Goal: Task Accomplishment & Management: Use online tool/utility

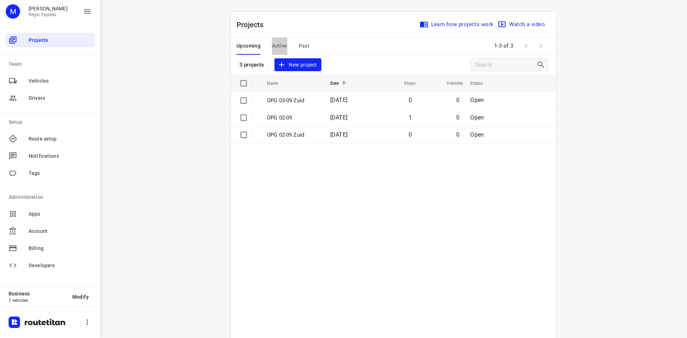
click at [275, 44] on span "Active" at bounding box center [279, 46] width 15 height 9
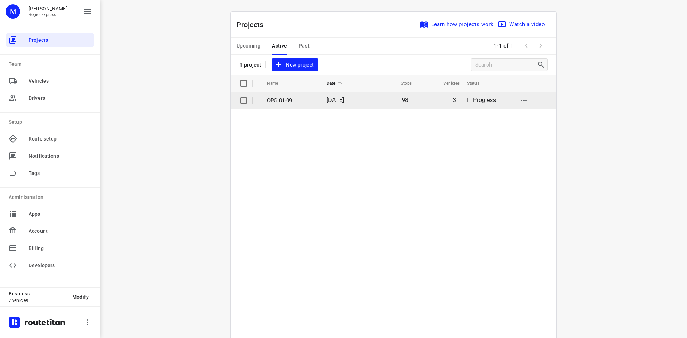
click at [281, 100] on p "OPG 01-09" at bounding box center [291, 101] width 49 height 8
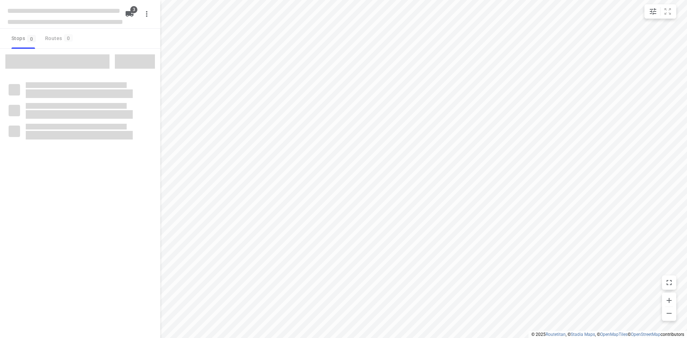
type input "distance"
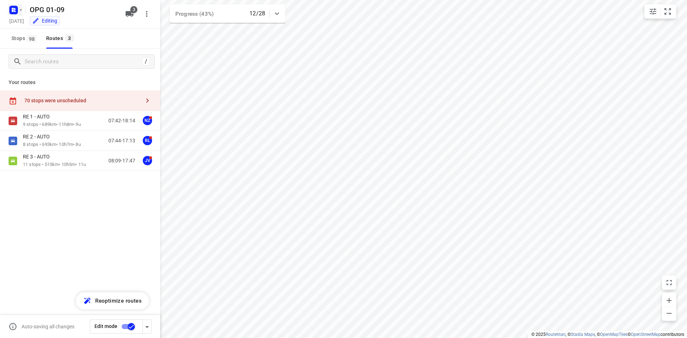
click at [16, 12] on rect "button" at bounding box center [13, 10] width 9 height 9
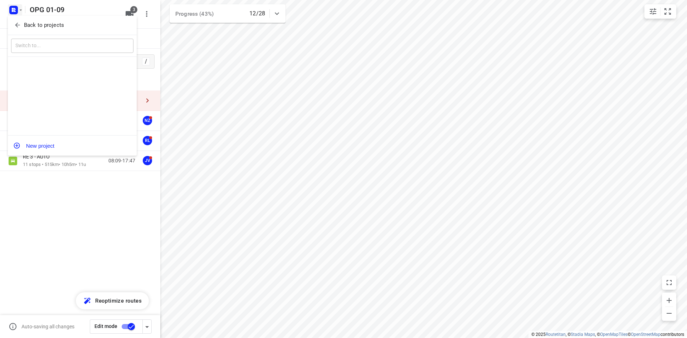
click at [21, 25] on span "Back to projects" at bounding box center [72, 25] width 117 height 8
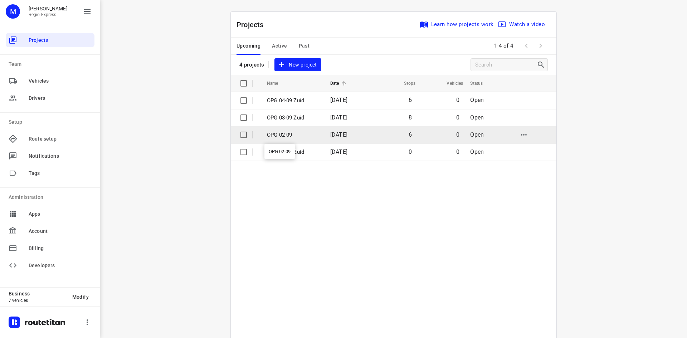
click at [306, 133] on p "OPG 02-09" at bounding box center [293, 135] width 53 height 8
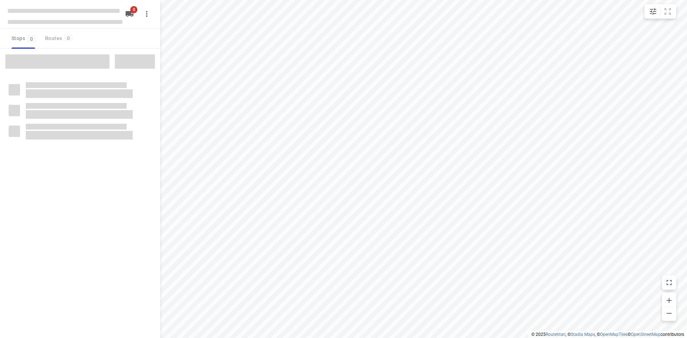
type input "distance"
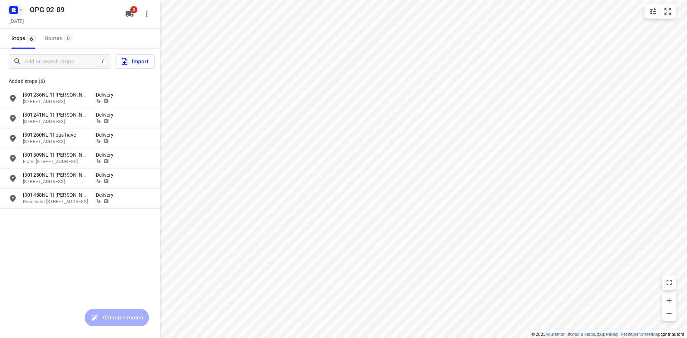
click at [14, 10] on icon "button" at bounding box center [13, 11] width 2 height 2
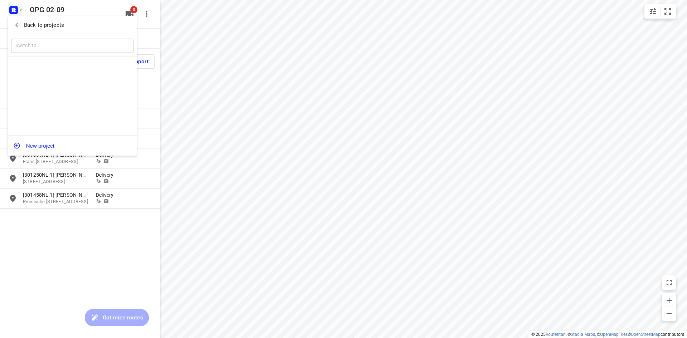
click at [20, 26] on icon "button" at bounding box center [17, 24] width 7 height 7
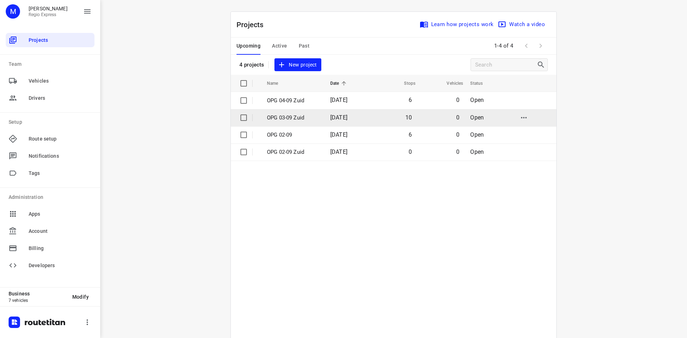
click at [301, 109] on td "OPG 03-09 Zuid" at bounding box center [292, 117] width 65 height 17
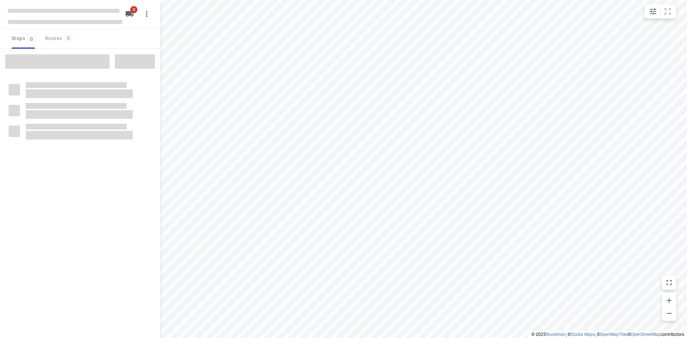
type input "distance"
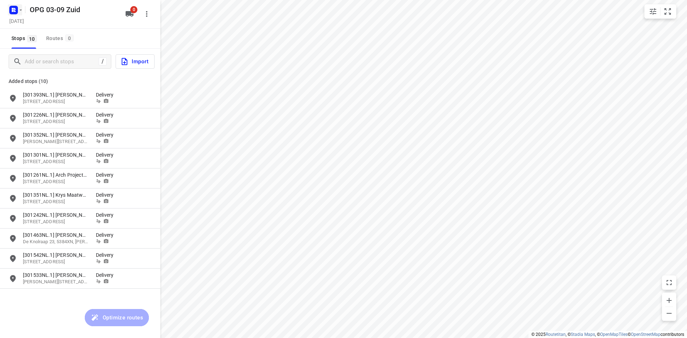
click at [17, 11] on rect "button" at bounding box center [13, 10] width 9 height 9
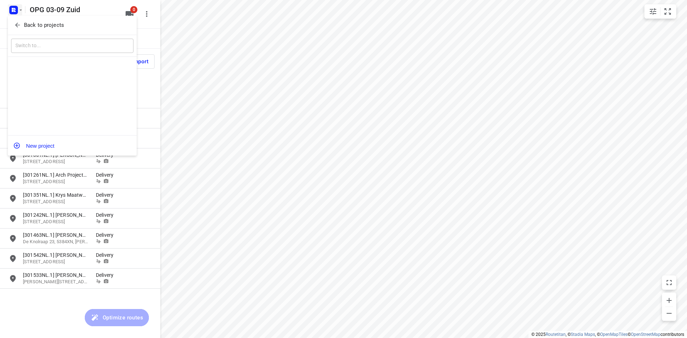
click at [17, 21] on icon "button" at bounding box center [17, 24] width 7 height 7
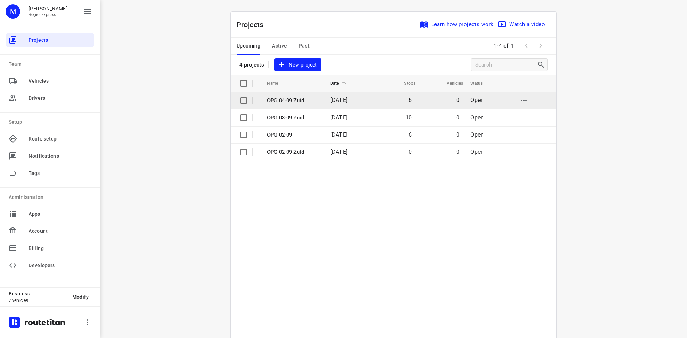
click at [315, 102] on p "OPG 04-09 Zuid" at bounding box center [293, 101] width 53 height 8
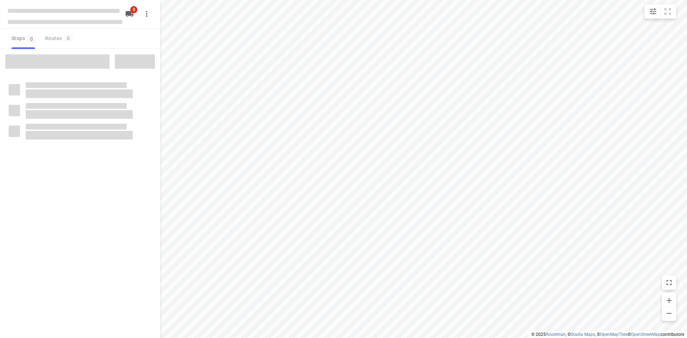
type input "distance"
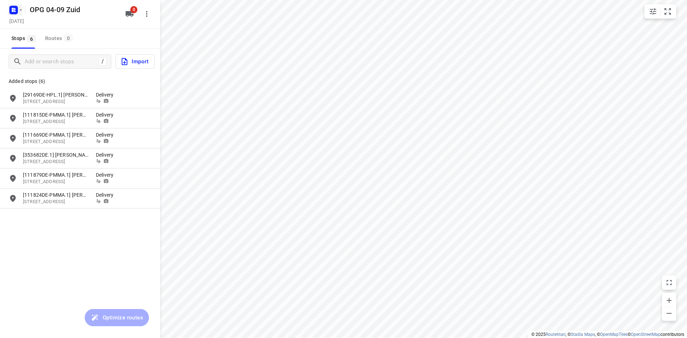
click at [16, 11] on rect "button" at bounding box center [13, 10] width 9 height 9
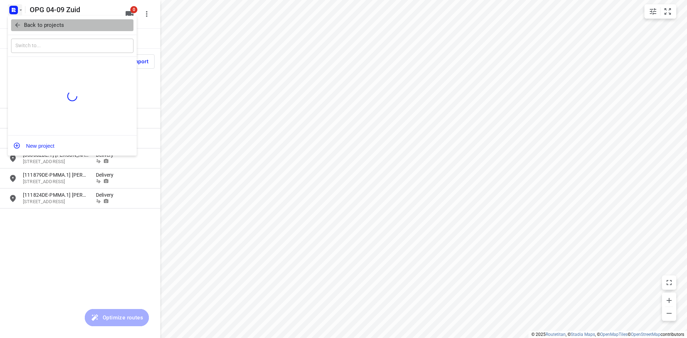
click at [20, 20] on button "Back to projects" at bounding box center [72, 25] width 122 height 12
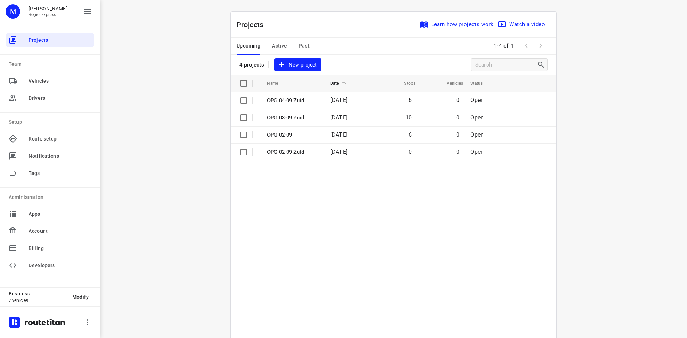
click at [283, 54] on button "Active" at bounding box center [279, 46] width 15 height 17
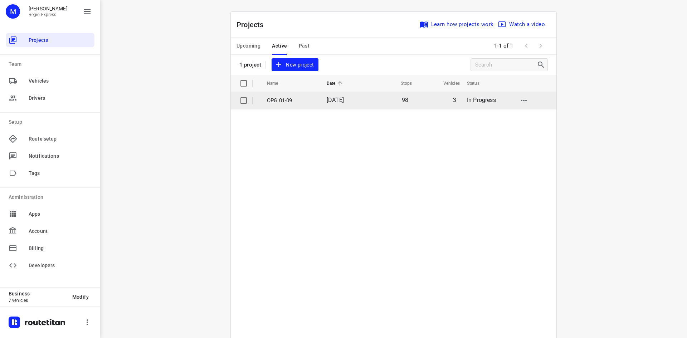
click at [284, 104] on p "OPG 01-09" at bounding box center [291, 101] width 49 height 8
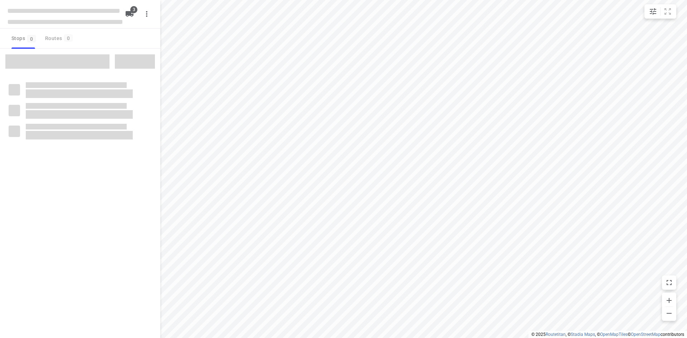
type input "distance"
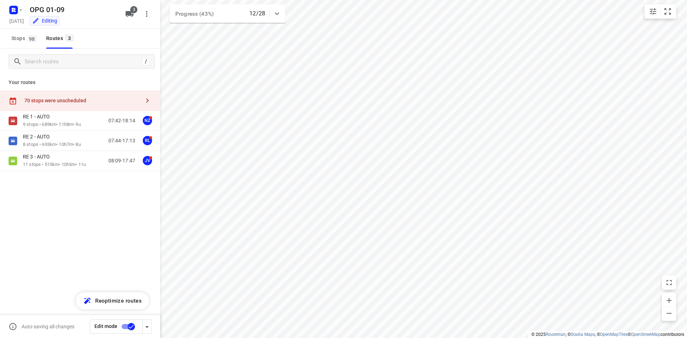
click at [67, 98] on div "70 stops were unscheduled" at bounding box center [82, 101] width 116 height 6
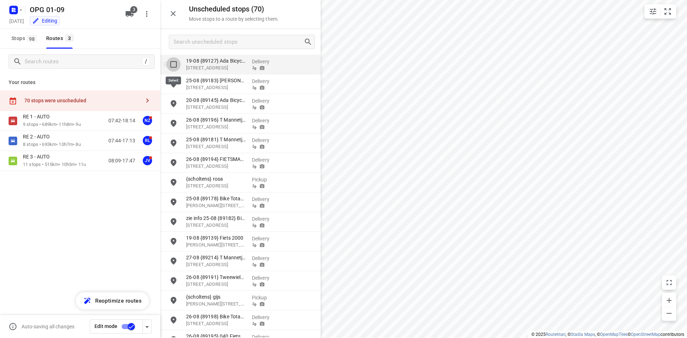
click at [175, 65] on input "grid" at bounding box center [173, 64] width 14 height 14
checkbox input "true"
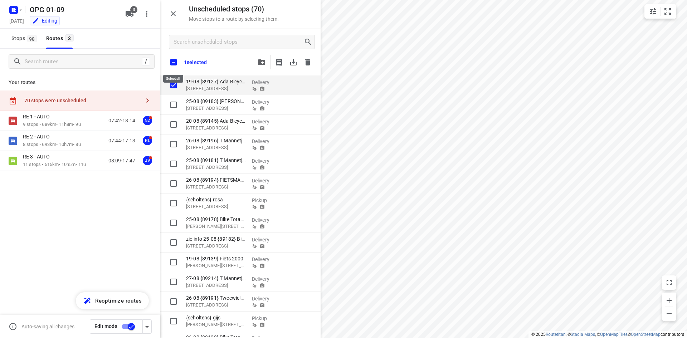
click at [175, 65] on input "checkbox" at bounding box center [173, 62] width 15 height 15
checkbox input "true"
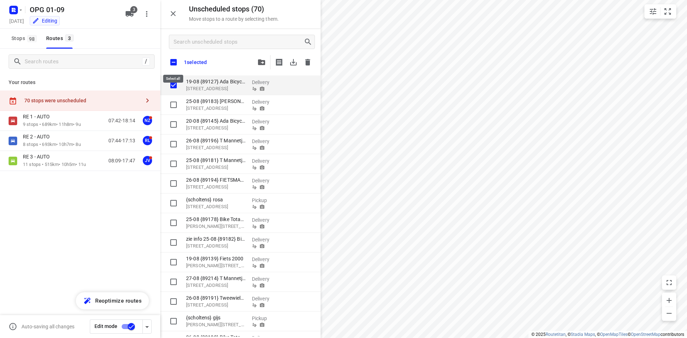
checkbox input "true"
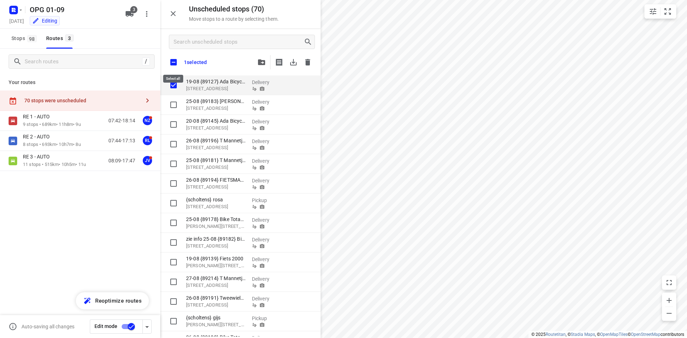
checkbox input "true"
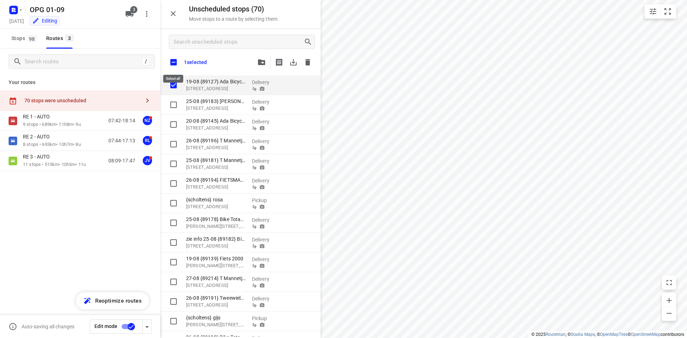
checkbox input "true"
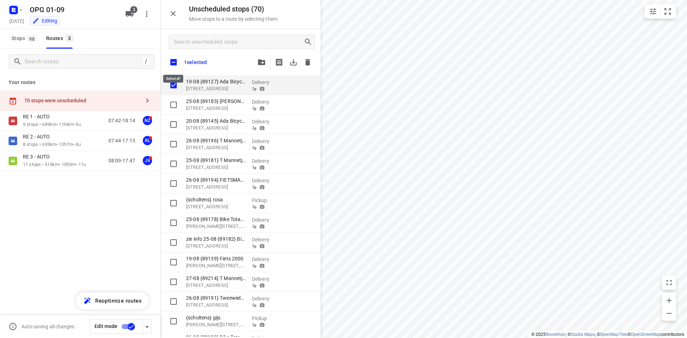
checkbox input "true"
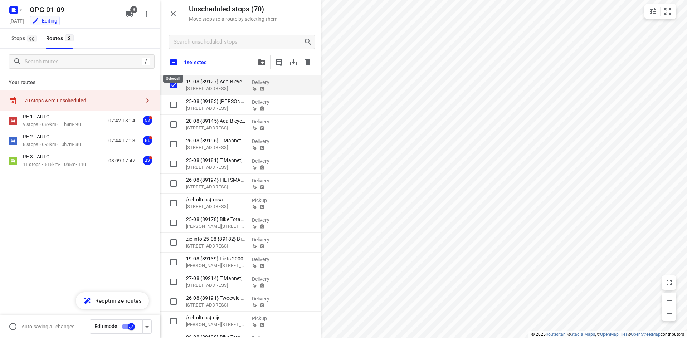
checkbox input "true"
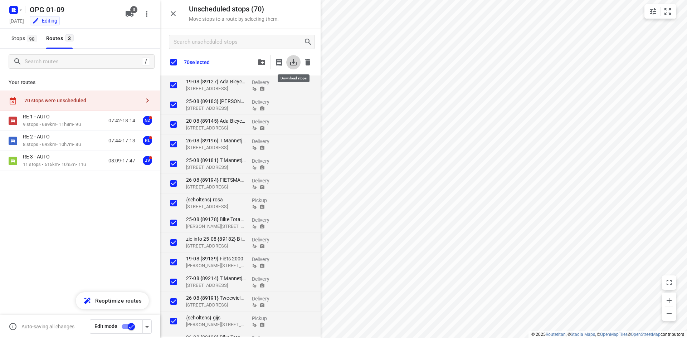
click at [287, 64] on button "button" at bounding box center [293, 62] width 14 height 14
click at [13, 8] on icon "button" at bounding box center [13, 9] width 2 height 2
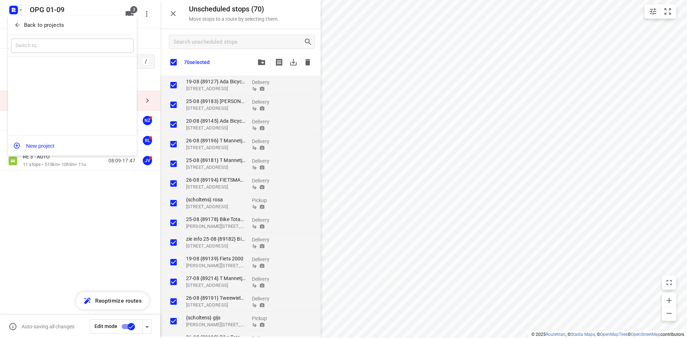
click at [27, 28] on p "Back to projects" at bounding box center [44, 25] width 40 height 8
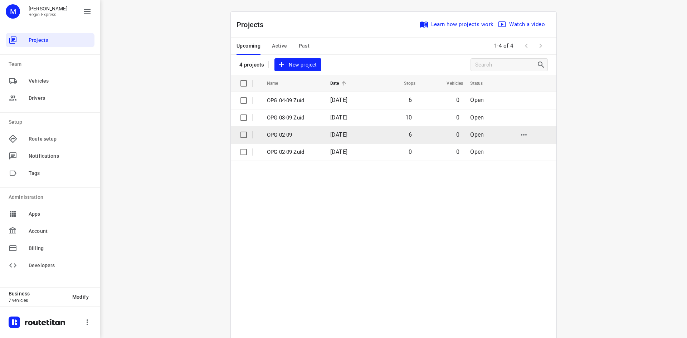
click at [306, 132] on p "OPG 02-09" at bounding box center [293, 135] width 53 height 8
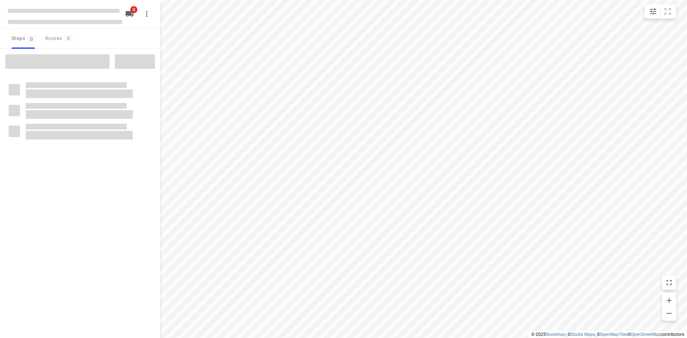
type input "distance"
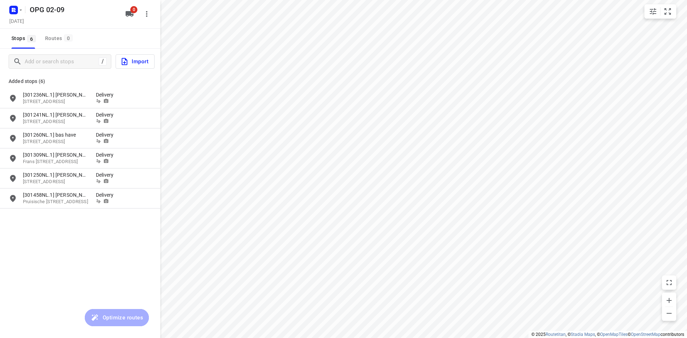
click at [131, 67] on button "Import" at bounding box center [135, 61] width 39 height 14
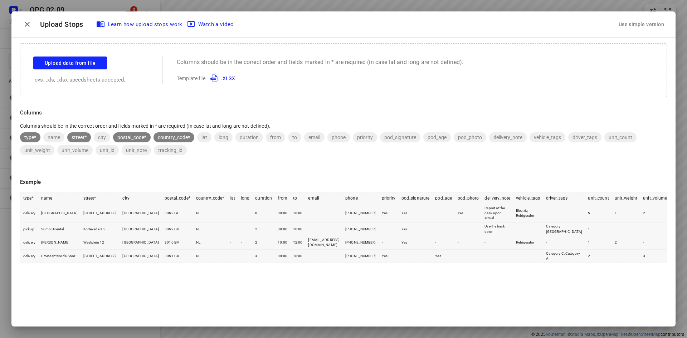
click at [628, 19] on button "Use simple version" at bounding box center [641, 24] width 51 height 13
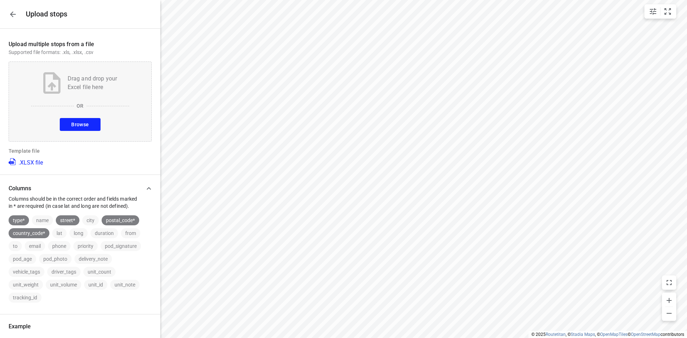
click at [632, 21] on div "Use simple version" at bounding box center [641, 25] width 48 height 12
click at [79, 131] on div "Drag and drop your Excel file here OR Browse" at bounding box center [80, 102] width 143 height 80
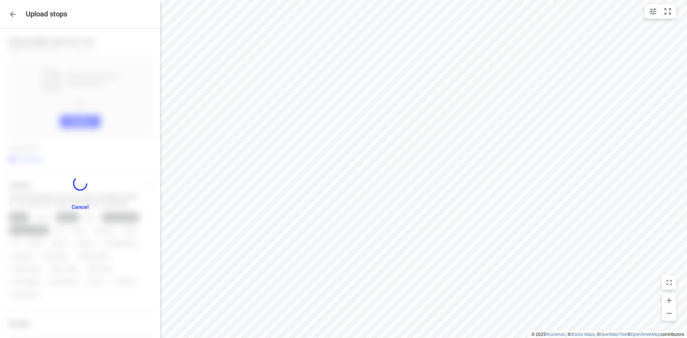
scroll to position [904, 0]
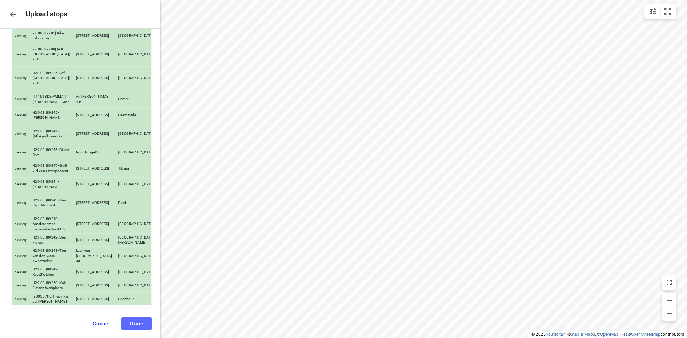
click at [121, 317] on button "Done" at bounding box center [136, 323] width 30 height 13
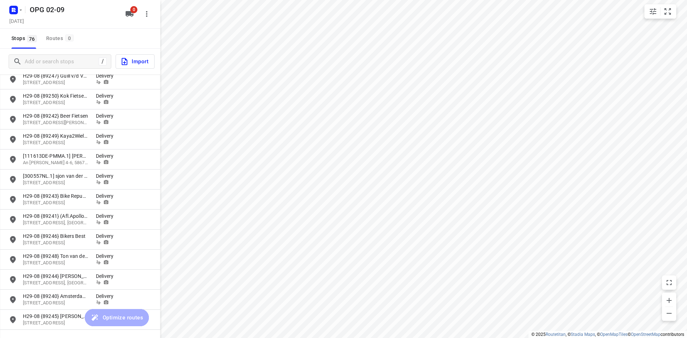
scroll to position [1306, 0]
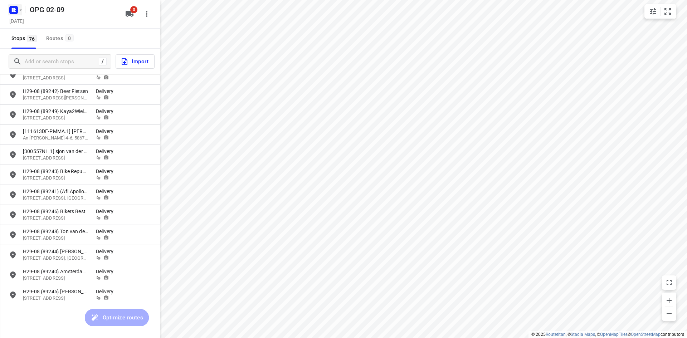
click at [22, 9] on icon "button" at bounding box center [21, 10] width 6 height 6
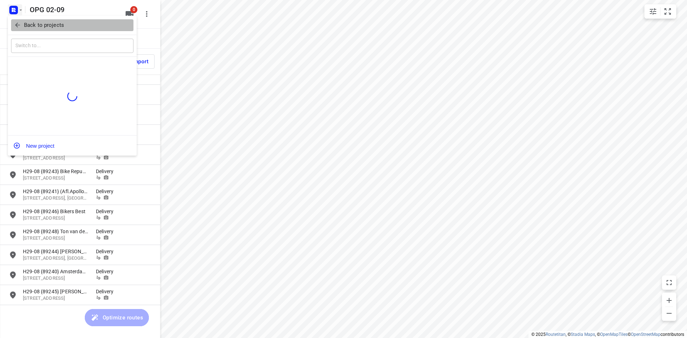
click at [25, 25] on p "Back to projects" at bounding box center [44, 25] width 40 height 8
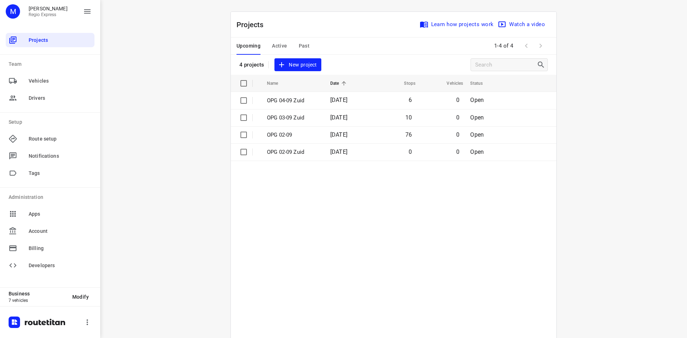
click at [276, 45] on span "Active" at bounding box center [279, 46] width 15 height 9
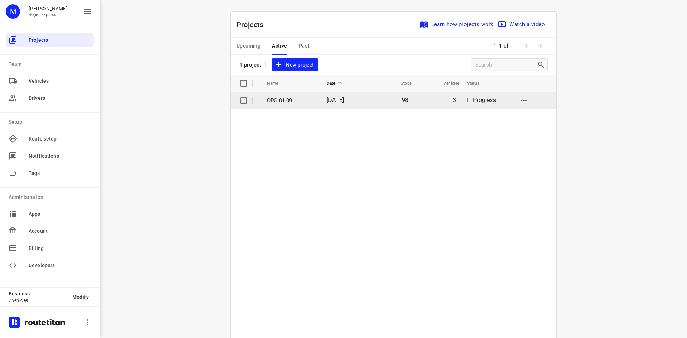
click at [363, 103] on td "[DATE]" at bounding box center [344, 100] width 46 height 17
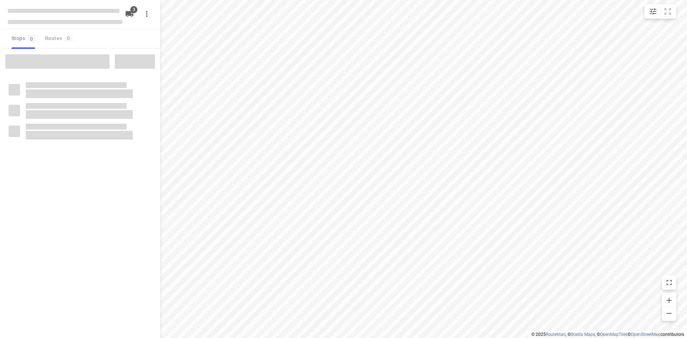
type input "distance"
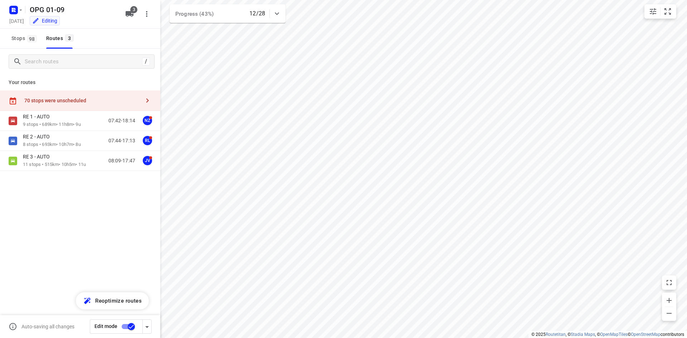
click at [42, 92] on div "70 stops were unscheduled" at bounding box center [80, 101] width 160 height 20
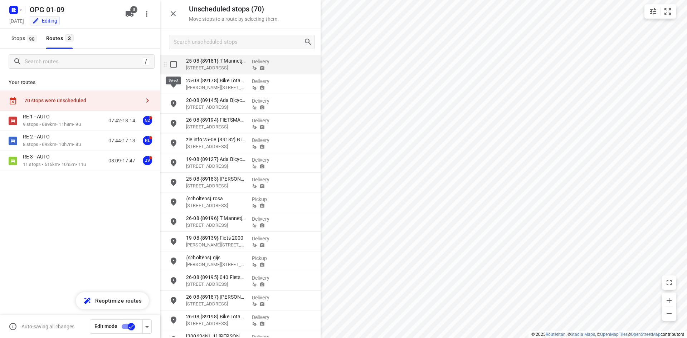
click at [175, 63] on input "grid" at bounding box center [173, 64] width 14 height 14
checkbox input "true"
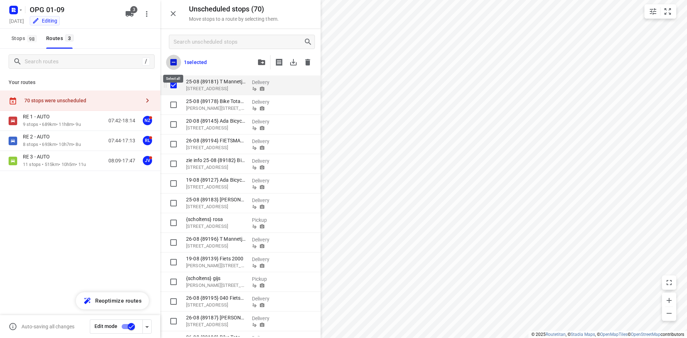
click at [175, 63] on input "checkbox" at bounding box center [173, 62] width 15 height 15
checkbox input "true"
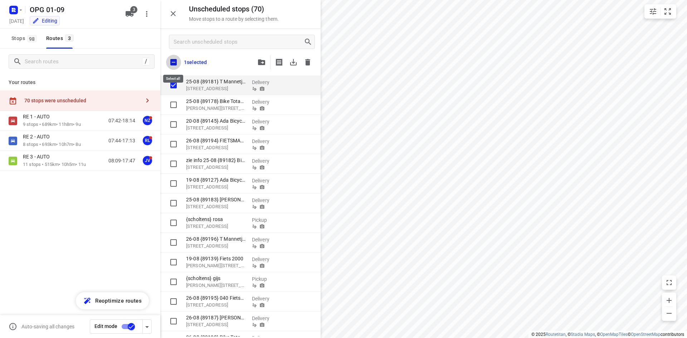
checkbox input "true"
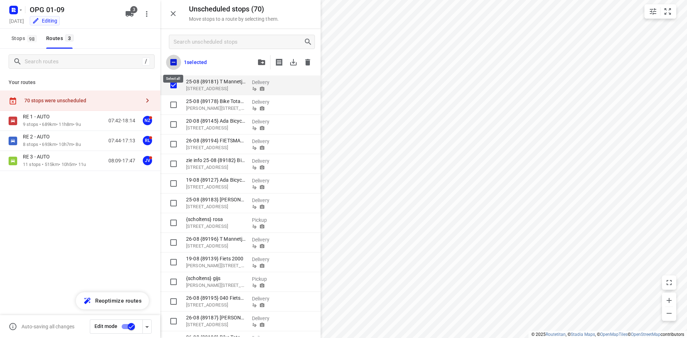
checkbox input "true"
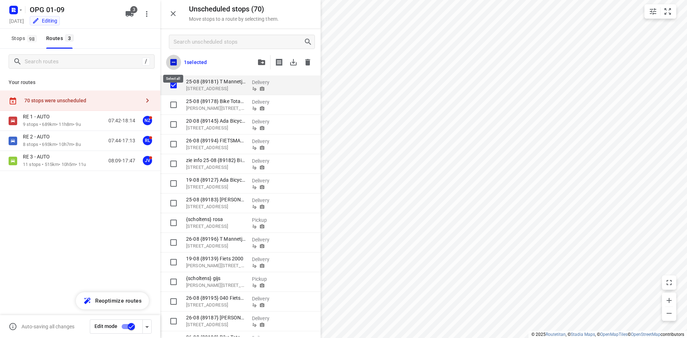
checkbox input "true"
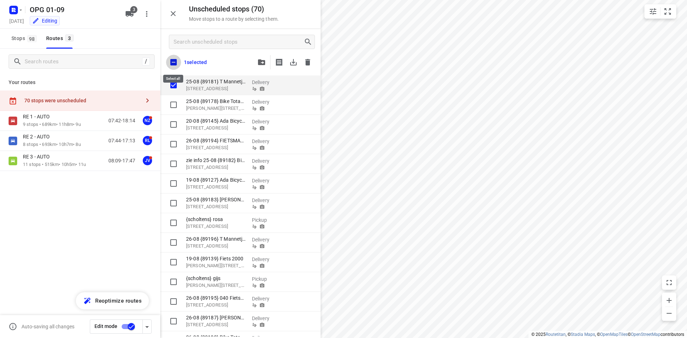
checkbox input "true"
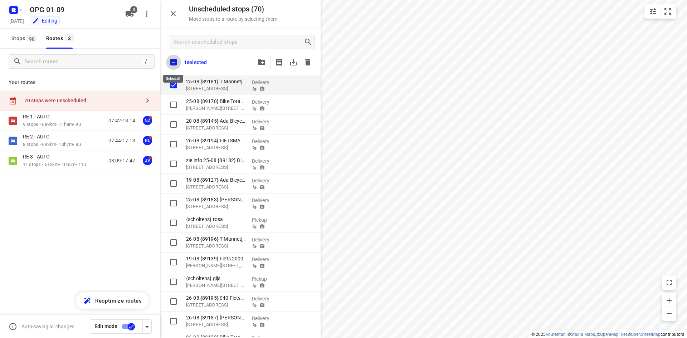
checkbox input "true"
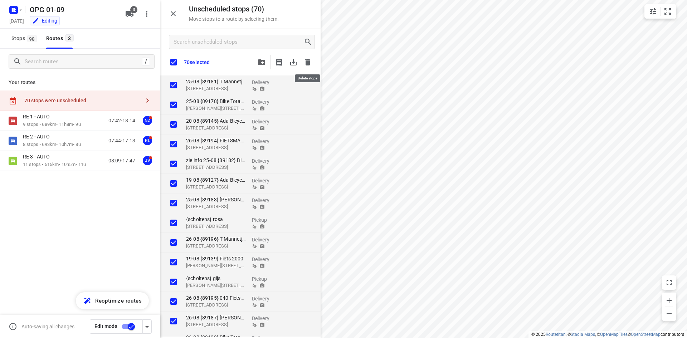
click at [306, 63] on icon "button" at bounding box center [307, 62] width 5 height 6
checkbox input "true"
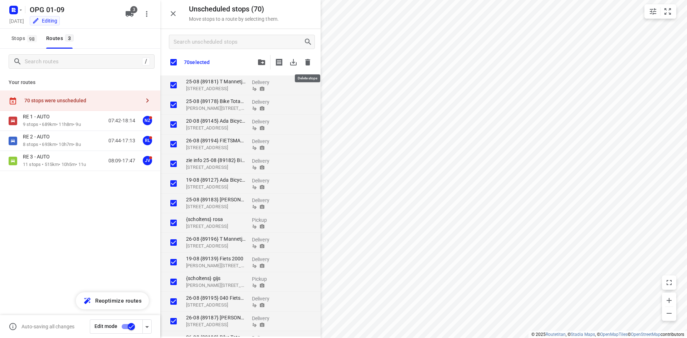
checkbox input "true"
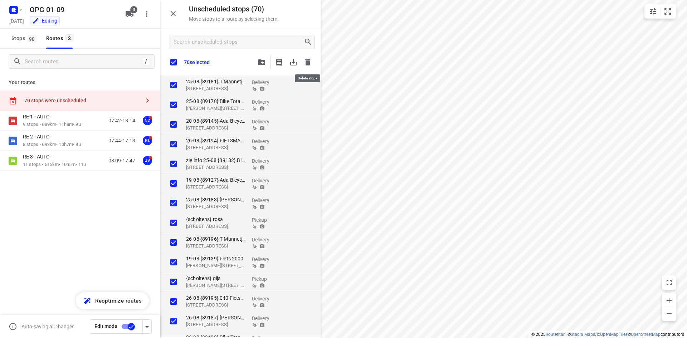
checkbox input "true"
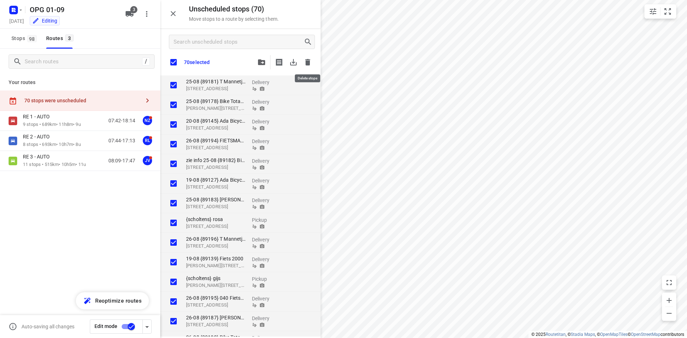
checkbox input "true"
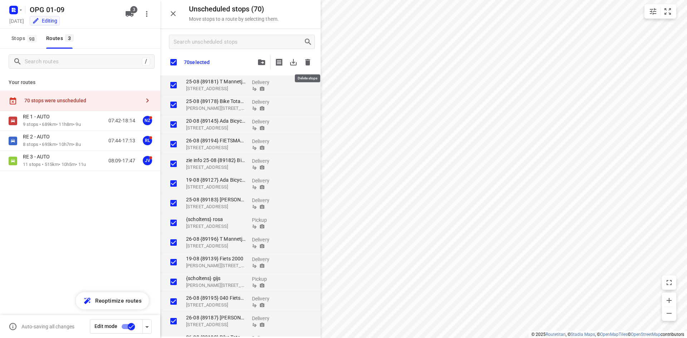
checkbox input "true"
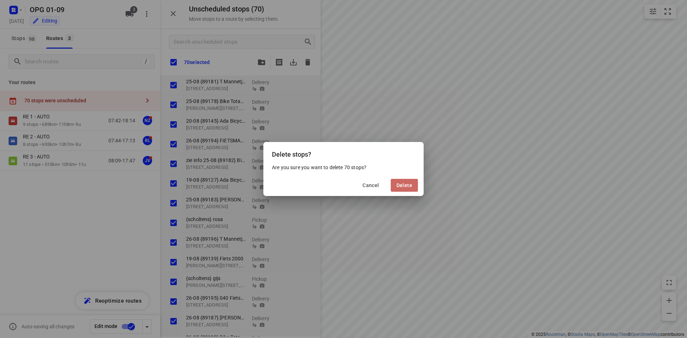
click at [411, 182] on span "Delete" at bounding box center [404, 185] width 16 height 6
checkbox input "true"
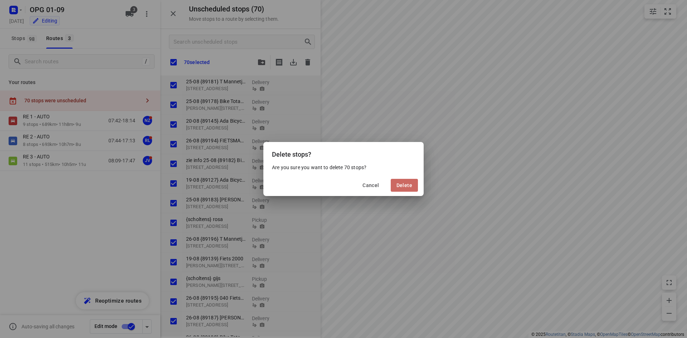
checkbox input "true"
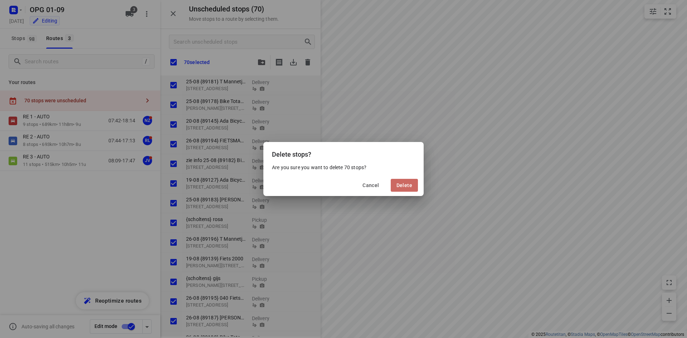
checkbox input "true"
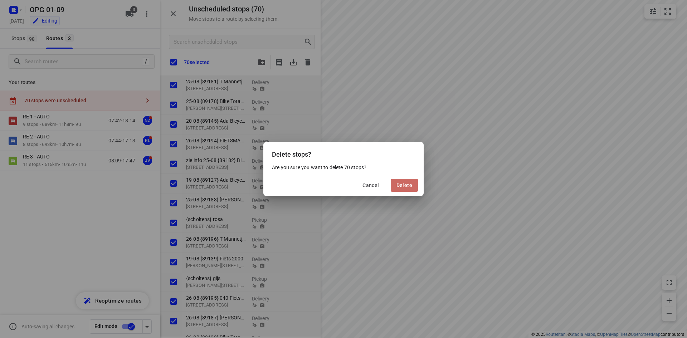
checkbox input "true"
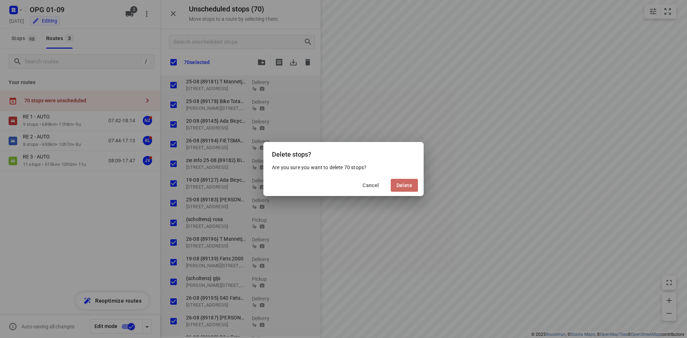
checkbox input "true"
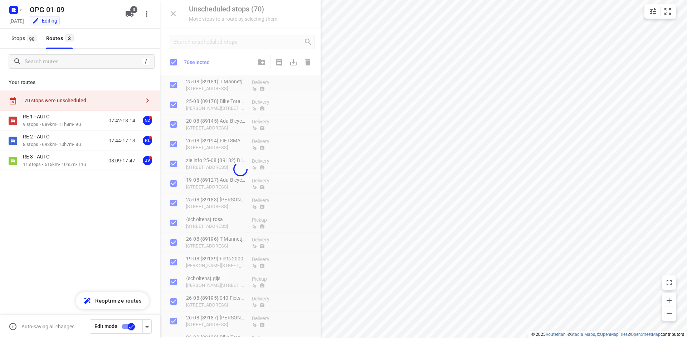
checkbox input "true"
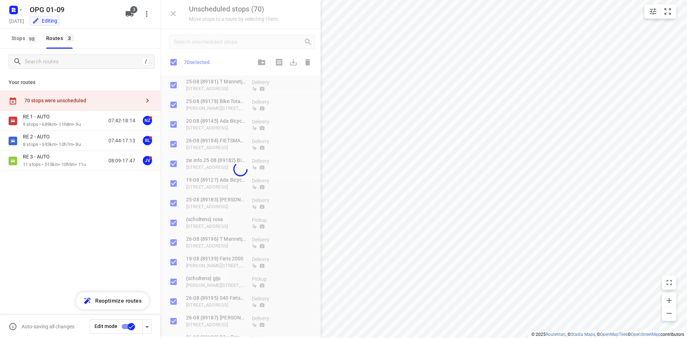
checkbox input "true"
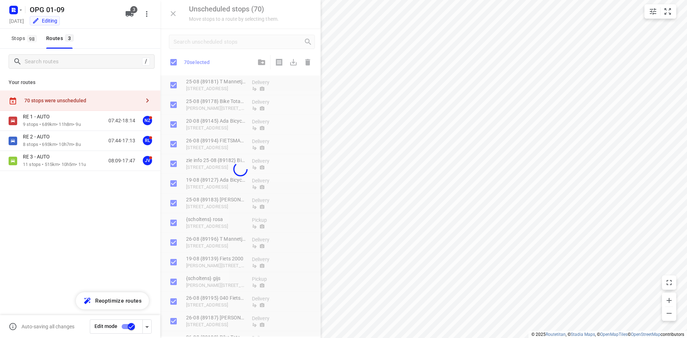
checkbox input "true"
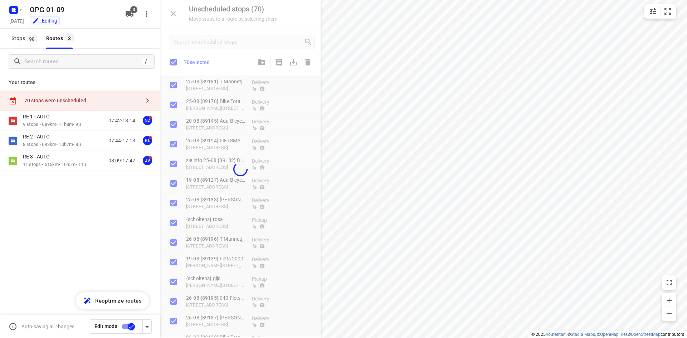
checkbox input "true"
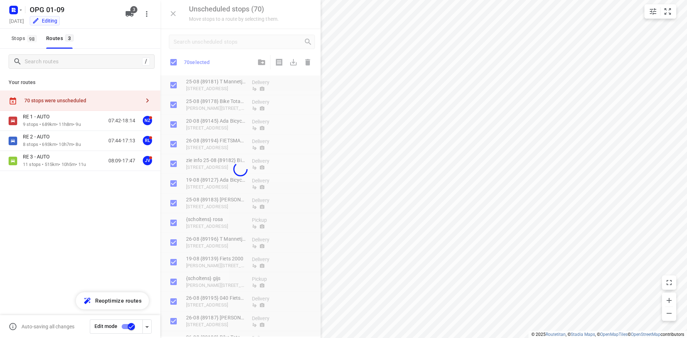
checkbox input "true"
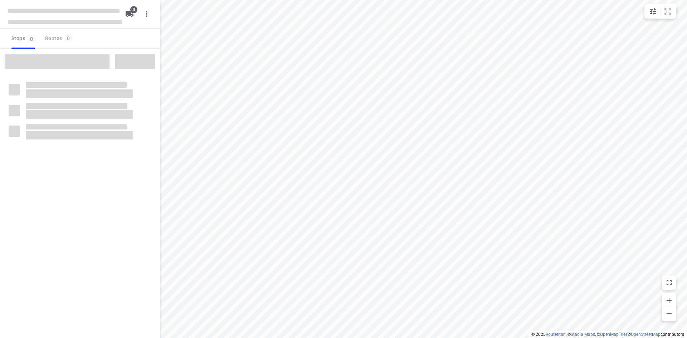
type input "distance"
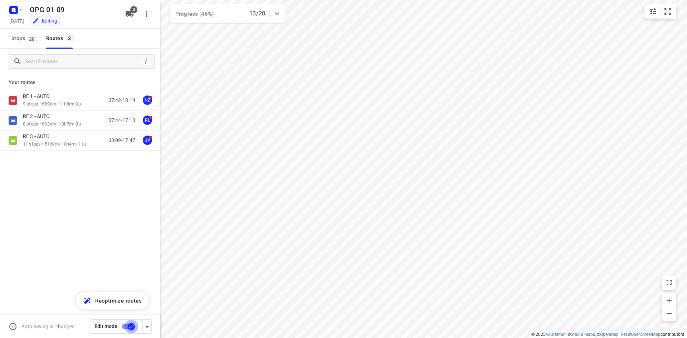
click at [122, 329] on input "checkbox" at bounding box center [131, 327] width 41 height 14
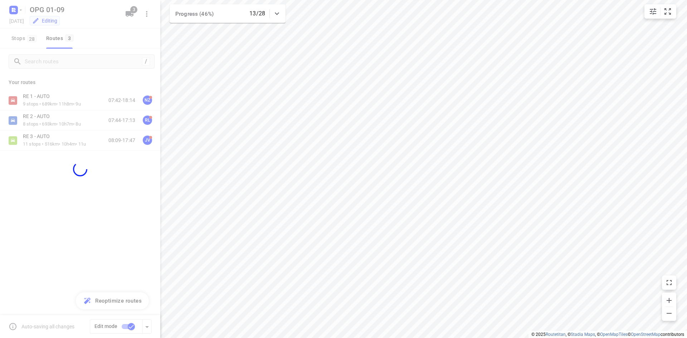
checkbox input "false"
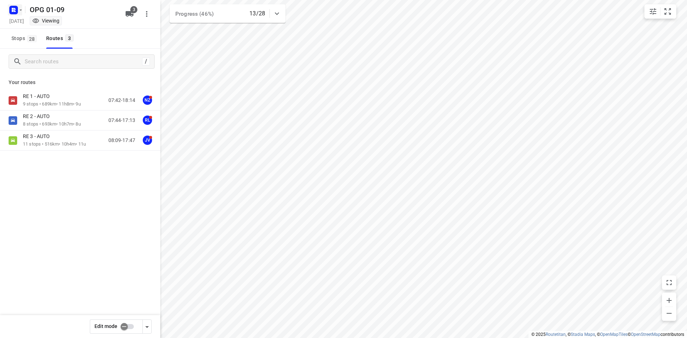
click at [14, 6] on rect "button" at bounding box center [13, 10] width 9 height 9
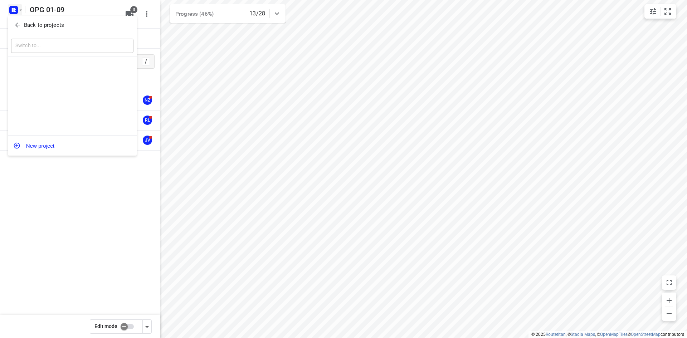
click at [21, 23] on icon "button" at bounding box center [17, 24] width 7 height 7
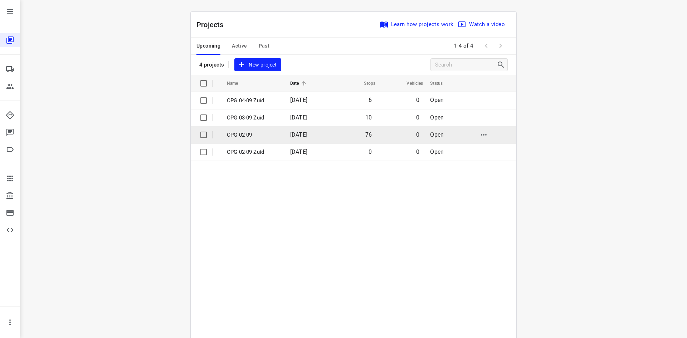
click at [328, 136] on td "[DATE]" at bounding box center [307, 134] width 46 height 17
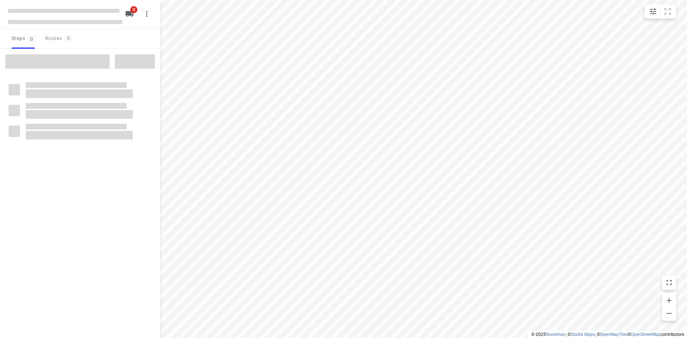
type input "distance"
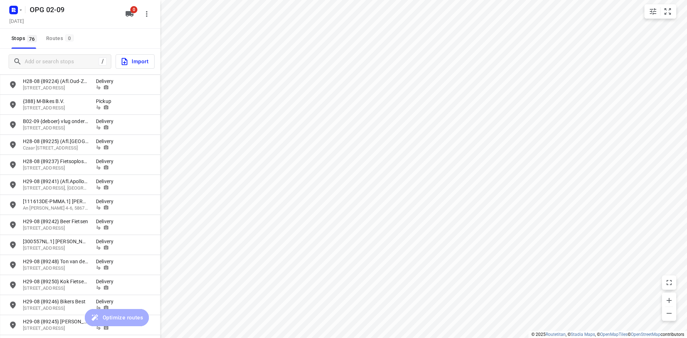
scroll to position [1163, 0]
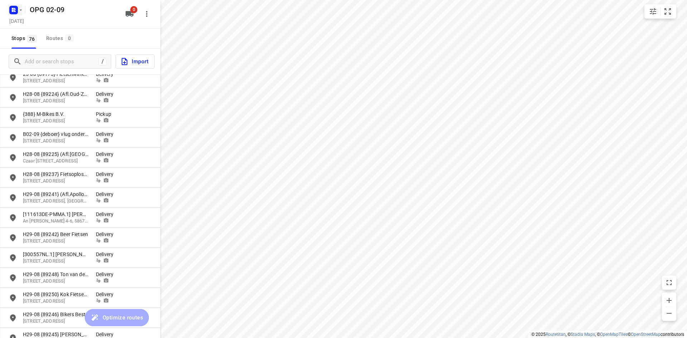
click at [15, 6] on rect "button" at bounding box center [13, 10] width 9 height 9
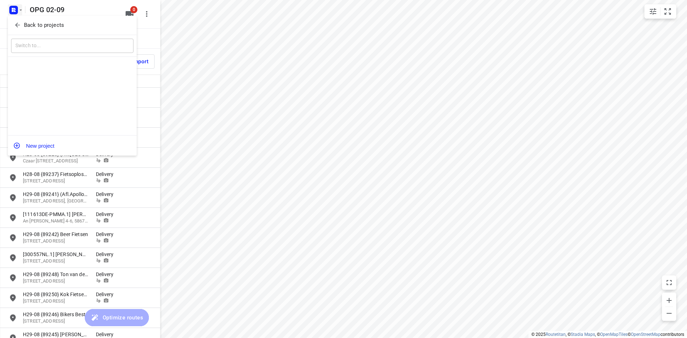
click at [16, 18] on div "Back to projects" at bounding box center [72, 25] width 129 height 19
click at [49, 30] on button "Back to projects" at bounding box center [72, 25] width 122 height 12
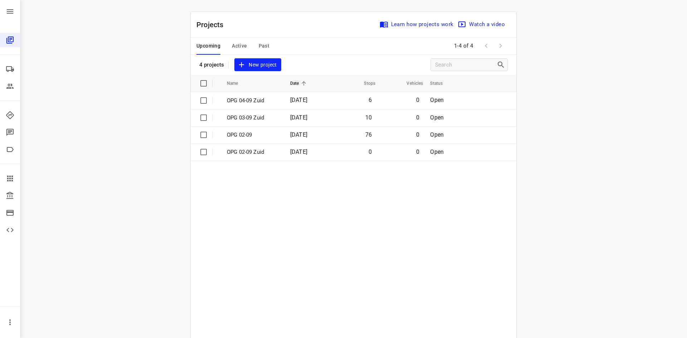
click at [254, 45] on div "Upcoming Active Past" at bounding box center [238, 46] width 84 height 17
click at [267, 42] on div "Upcoming Active Past" at bounding box center [238, 46] width 84 height 17
click at [264, 45] on span "Past" at bounding box center [264, 46] width 11 height 9
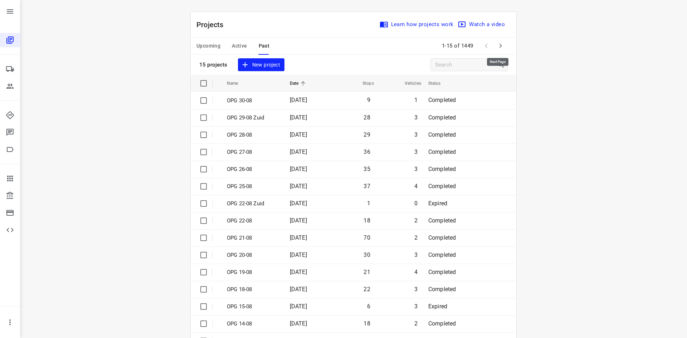
click at [500, 49] on icon "button" at bounding box center [500, 46] width 9 height 9
click at [500, 48] on icon "button" at bounding box center [500, 46] width 9 height 9
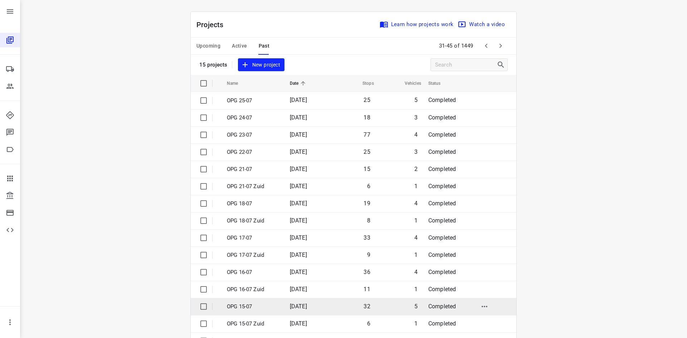
click at [276, 306] on td "OPG 15-07" at bounding box center [252, 306] width 64 height 17
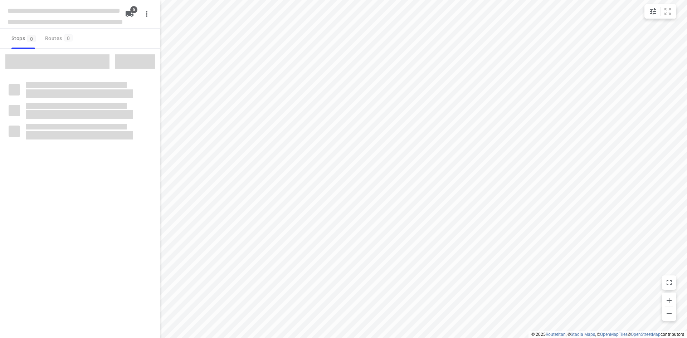
type input "distance"
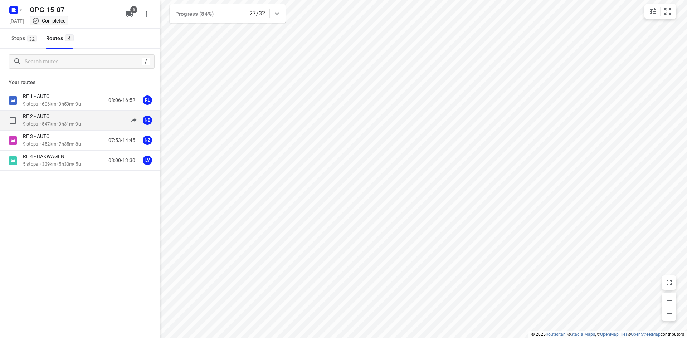
click at [67, 117] on div "RE 2 - AUTO" at bounding box center [52, 117] width 58 height 8
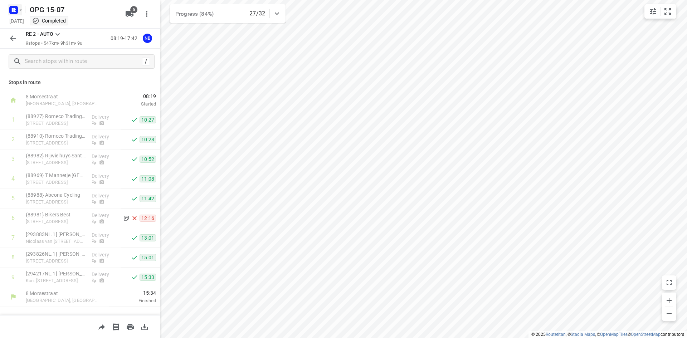
click at [16, 13] on rect "button" at bounding box center [13, 10] width 9 height 9
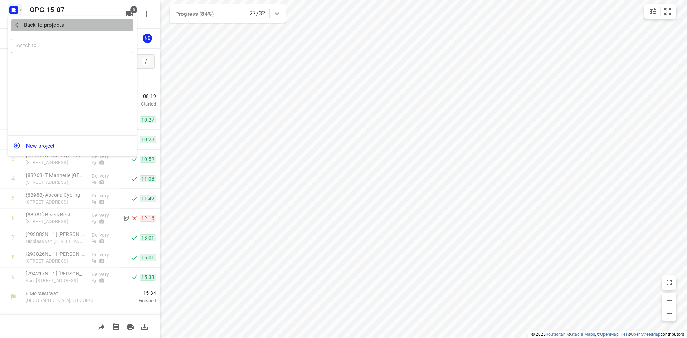
click at [26, 24] on p "Back to projects" at bounding box center [44, 25] width 40 height 8
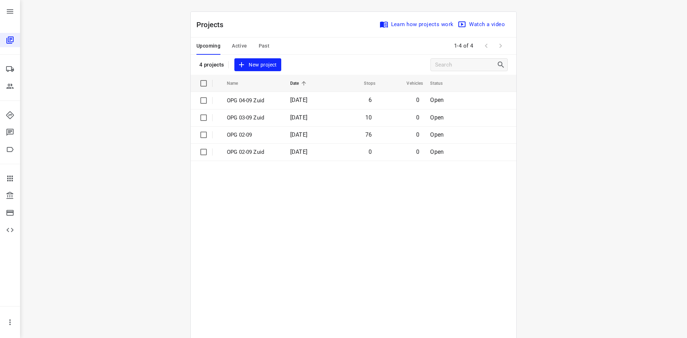
click at [232, 42] on span "Active" at bounding box center [239, 46] width 15 height 9
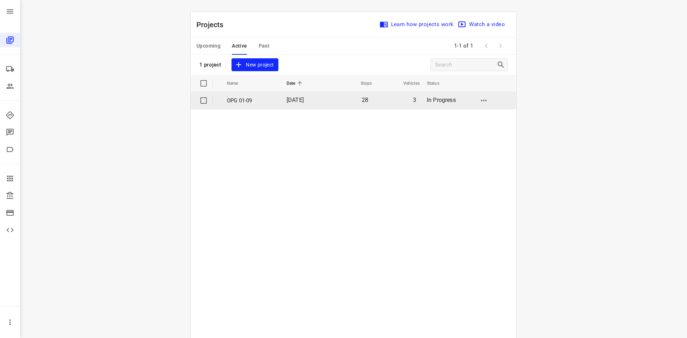
click at [281, 100] on td "[DATE]" at bounding box center [304, 100] width 46 height 17
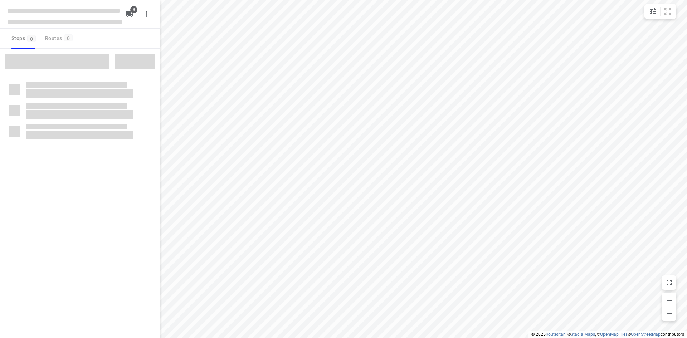
type input "distance"
